Goal: Ask a question

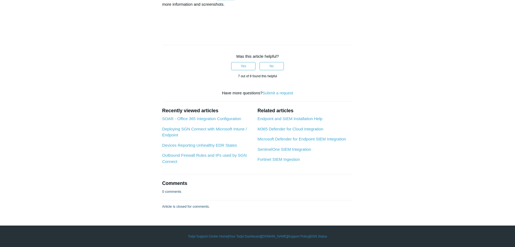
scroll to position [2462, 0]
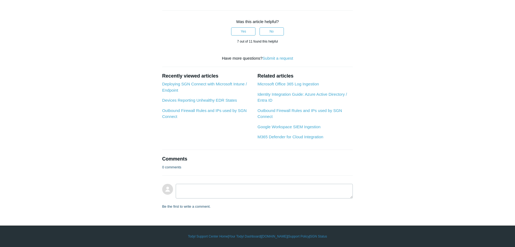
scroll to position [893, 0]
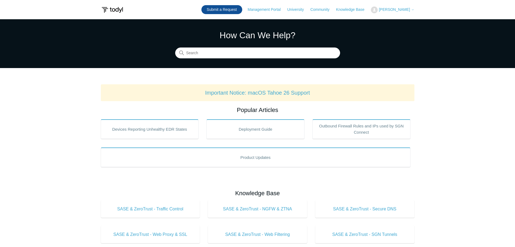
click at [221, 5] on link "Submit a Request" at bounding box center [222, 9] width 41 height 9
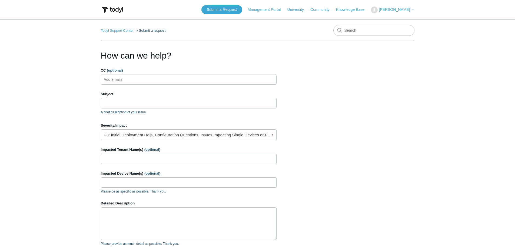
click at [168, 79] on ul "Add emails" at bounding box center [189, 79] width 176 height 10
click at [160, 104] on input "Subject" at bounding box center [189, 103] width 176 height 10
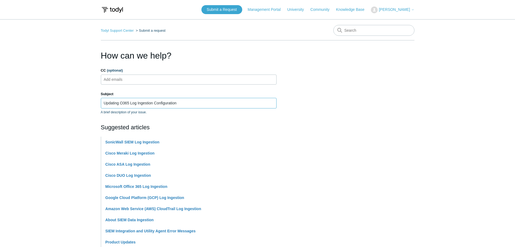
type input "Updating O365 Log Ingestion Configuration"
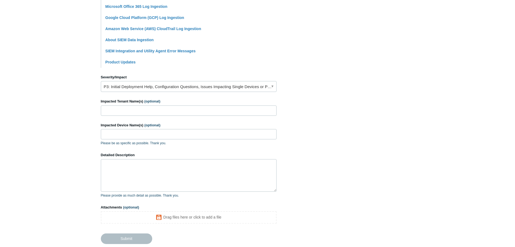
scroll to position [189, 0]
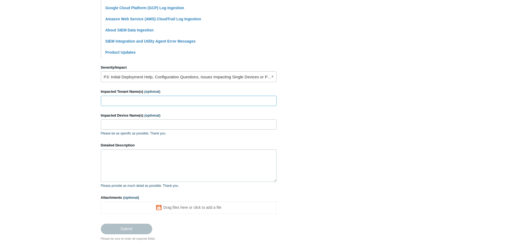
click at [136, 101] on input "Impacted Tenant Name(s) (optional)" at bounding box center [189, 101] width 176 height 10
type input "Orical LLC"
click at [137, 157] on textarea "Detailed Description" at bounding box center [189, 165] width 176 height 32
click at [260, 76] on link "P3: Initial Deployment Help, Configuration Questions, Issues Impacting Single D…" at bounding box center [189, 76] width 176 height 11
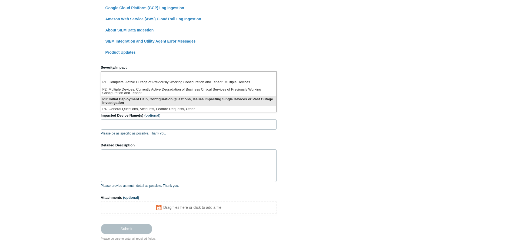
click at [154, 100] on li "P3: Initial Deployment Help, Configuration Questions, Issues Impacting Single D…" at bounding box center [188, 101] width 175 height 10
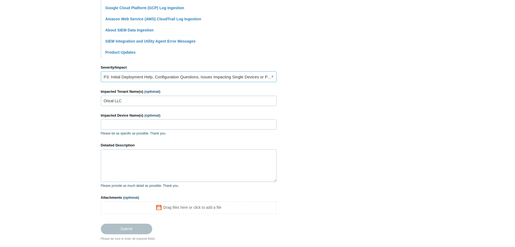
click at [183, 76] on link "P3: Initial Deployment Help, Configuration Questions, Issues Impacting Single D…" at bounding box center [189, 76] width 176 height 11
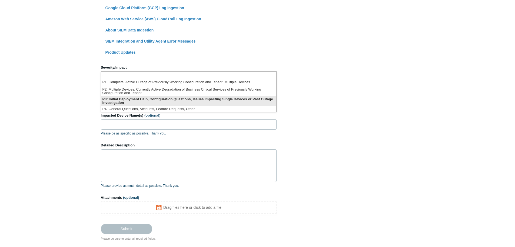
click at [151, 98] on li "P3: Initial Deployment Help, Configuration Questions, Issues Impacting Single D…" at bounding box center [188, 101] width 175 height 10
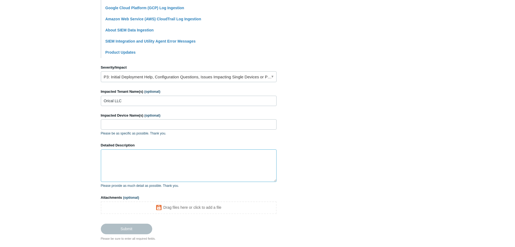
click at [142, 157] on textarea "Detailed Description" at bounding box center [189, 165] width 176 height 32
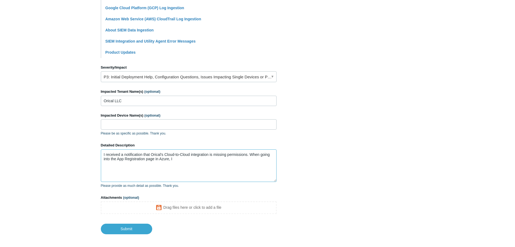
type textarea "I received a notification that Orical's Cloud-to-Cloud integration is missing p…"
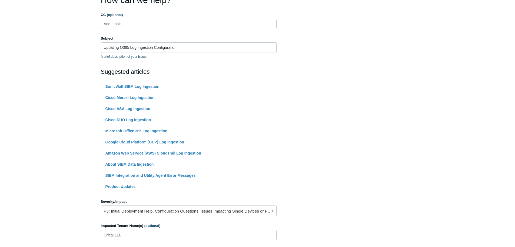
scroll to position [54, 0]
